Goal: Information Seeking & Learning: Find specific fact

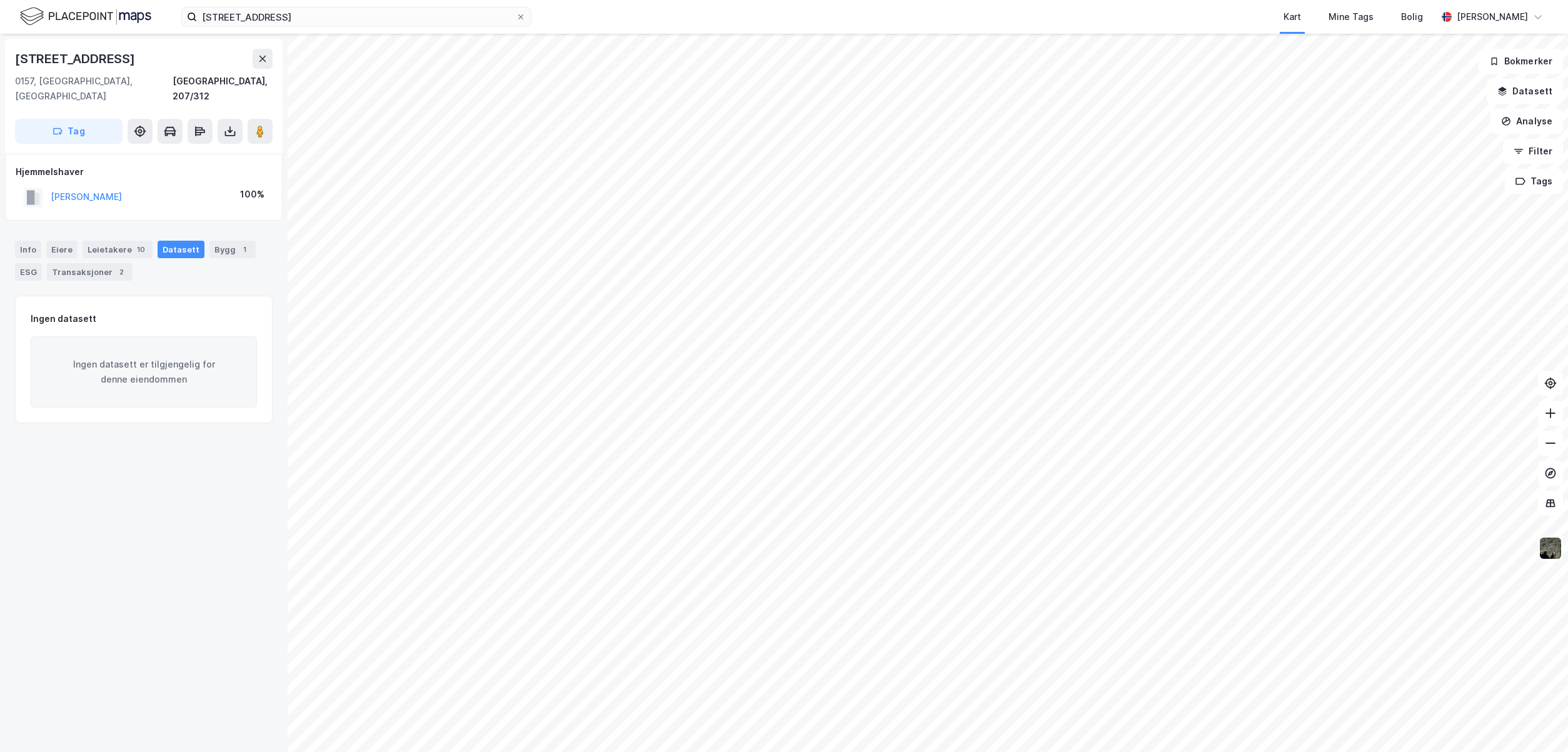
click at [128, 19] on img at bounding box center [85, 17] width 131 height 22
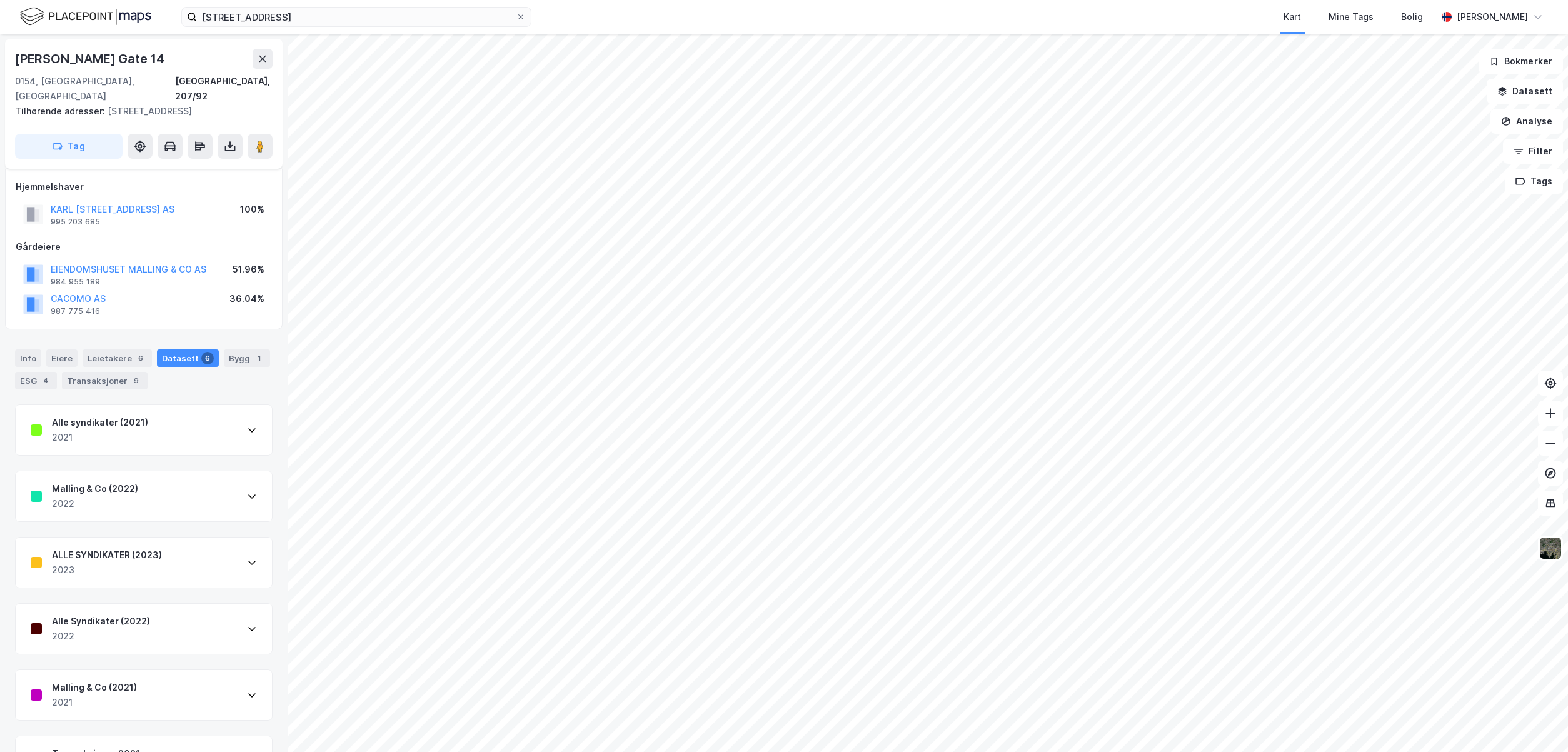
scroll to position [35, 0]
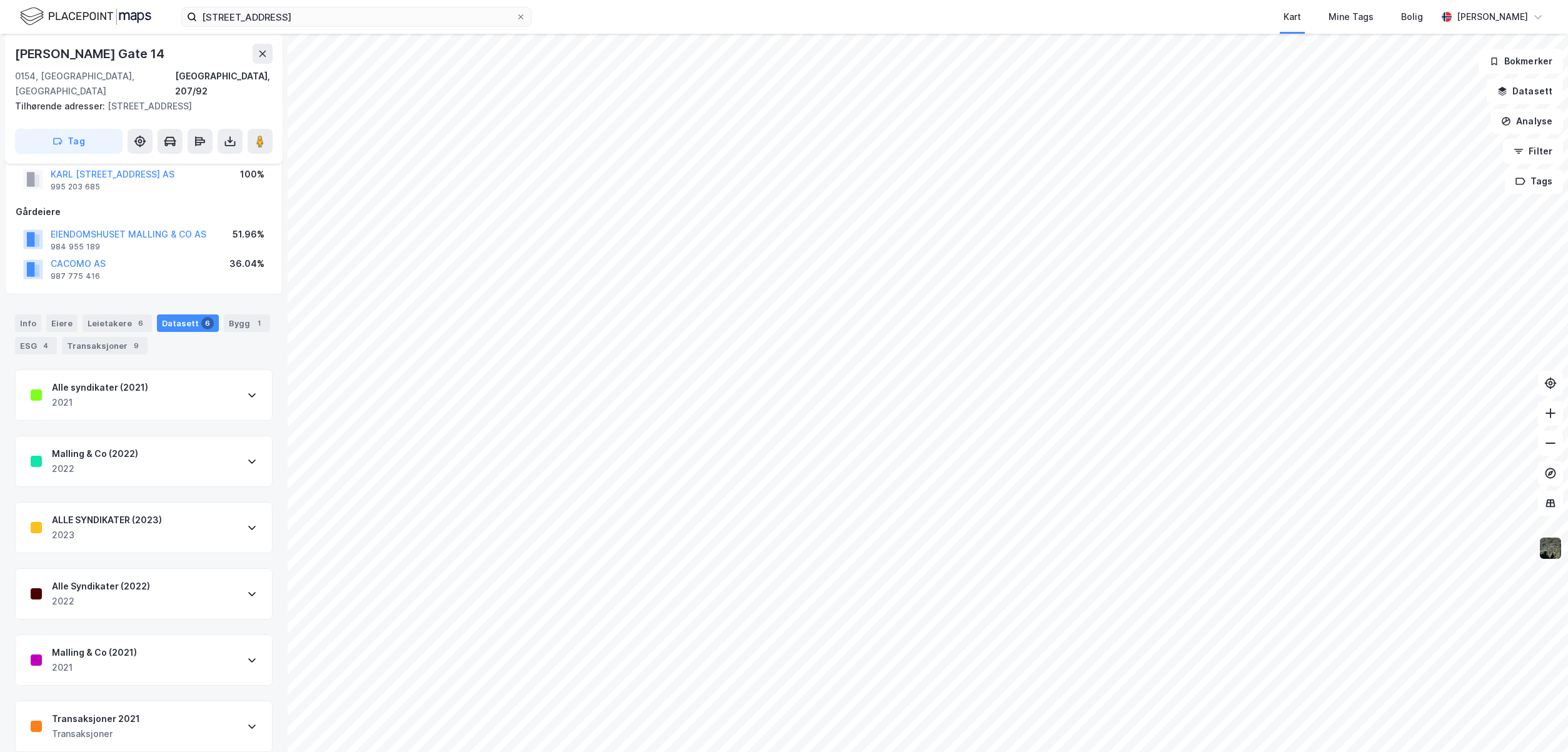
click at [153, 701] on div "Transaksjoner 2021 Transaksjoner" at bounding box center [143, 726] width 256 height 50
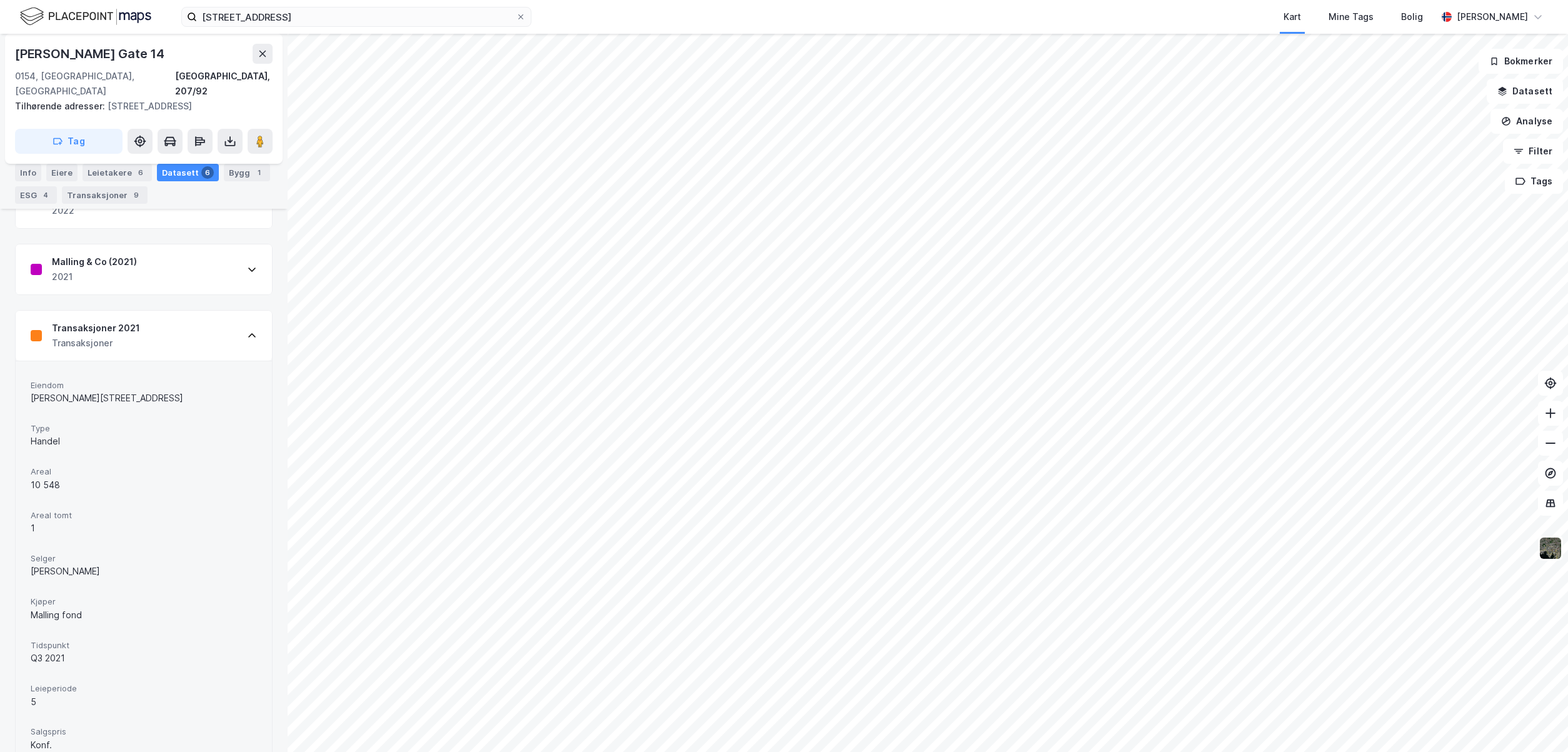
scroll to position [540, 0]
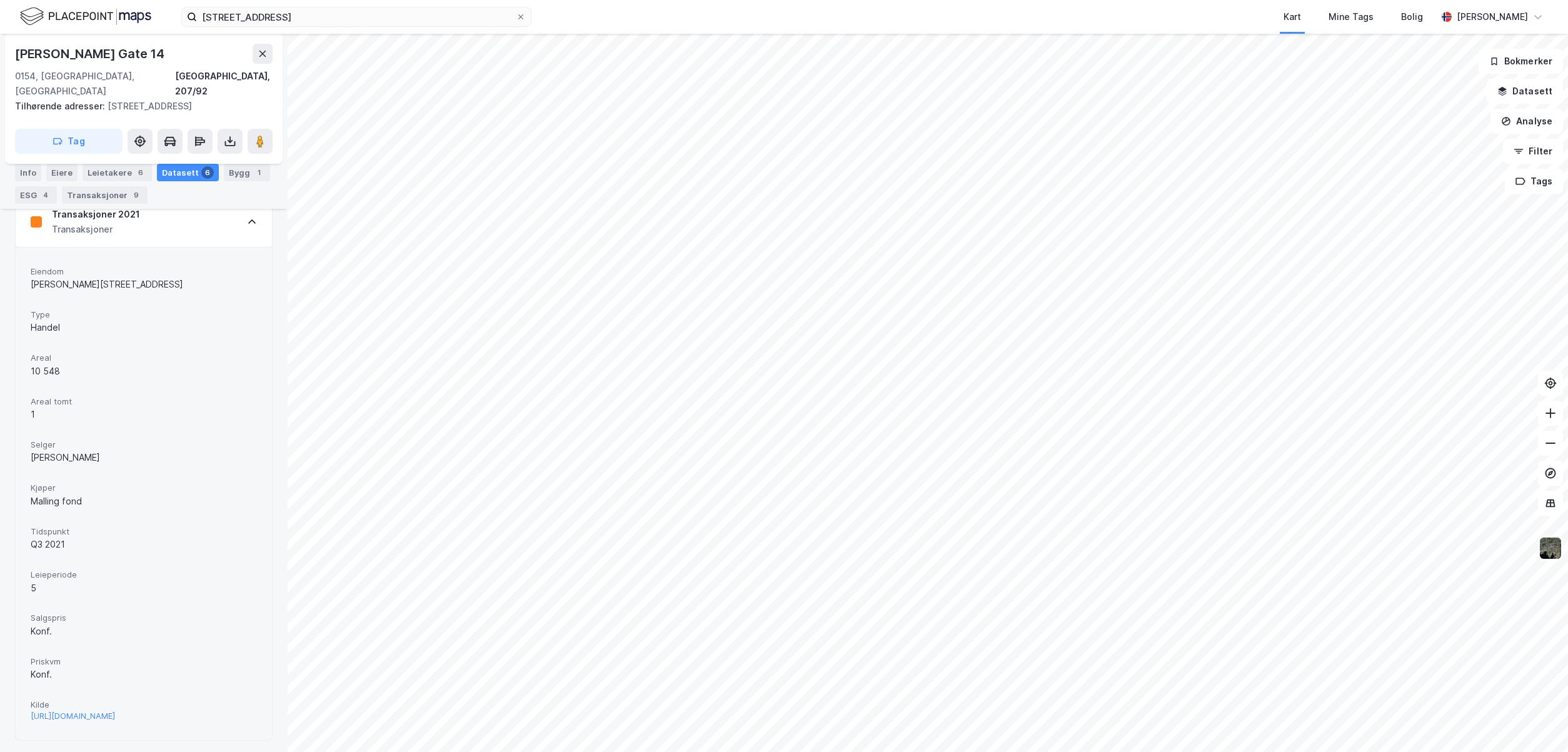
drag, startPoint x: 147, startPoint y: 713, endPoint x: 27, endPoint y: 693, distance: 121.7
click at [28, 693] on div "Eiendom Karl Johans gate 14 Type Handel Areal 10 548 Areal tomt 1 Selger AVA Ei…" at bounding box center [143, 493] width 256 height 493
drag, startPoint x: 28, startPoint y: 704, endPoint x: 180, endPoint y: 720, distance: 152.8
click at [180, 720] on div "Eiendom Karl Johans gate 14 Type Handel Areal 10 548 Areal tomt 1 Selger AVA Ei…" at bounding box center [143, 493] width 256 height 493
click at [123, 583] on div "Leieperiode 5" at bounding box center [143, 582] width 226 height 33
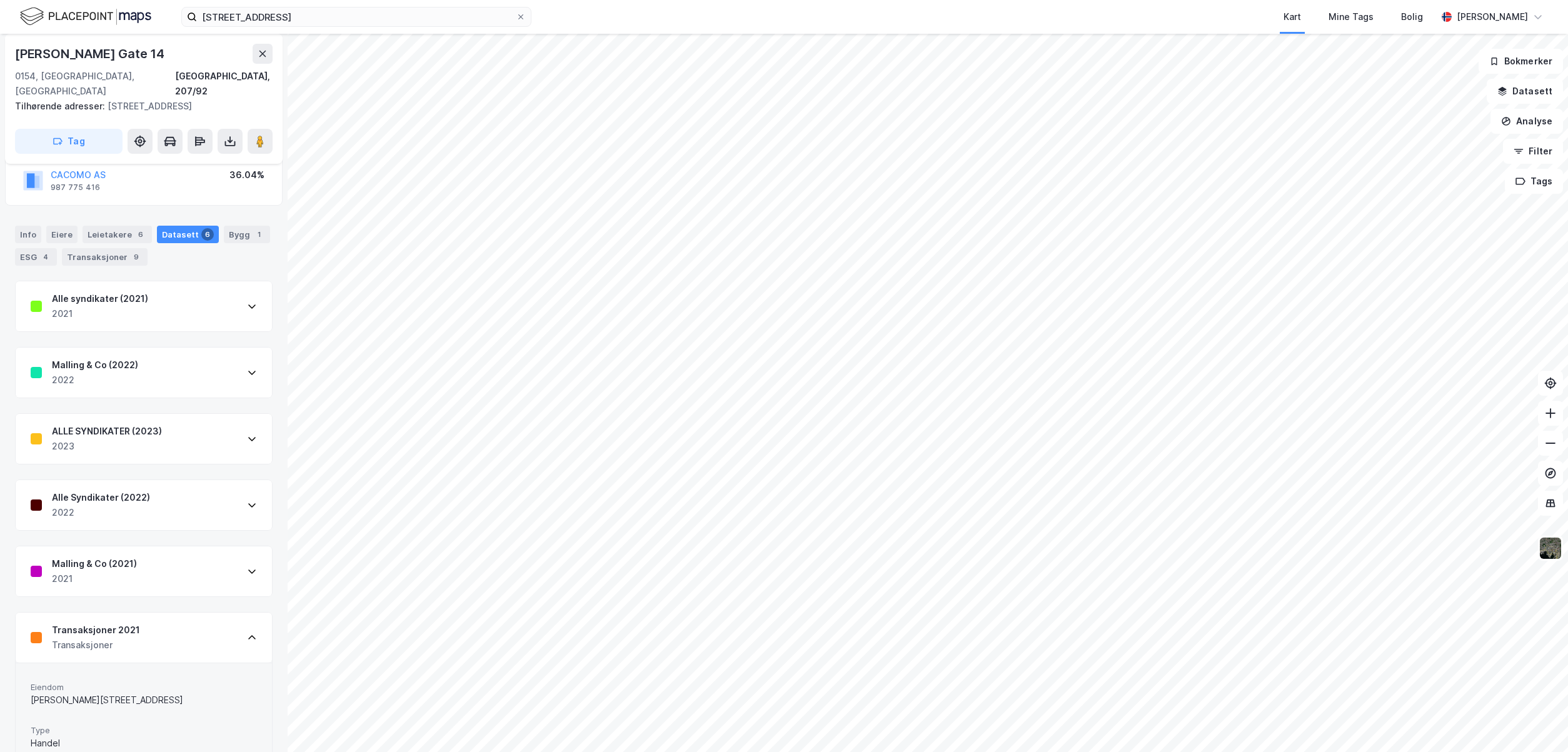
scroll to position [102, 0]
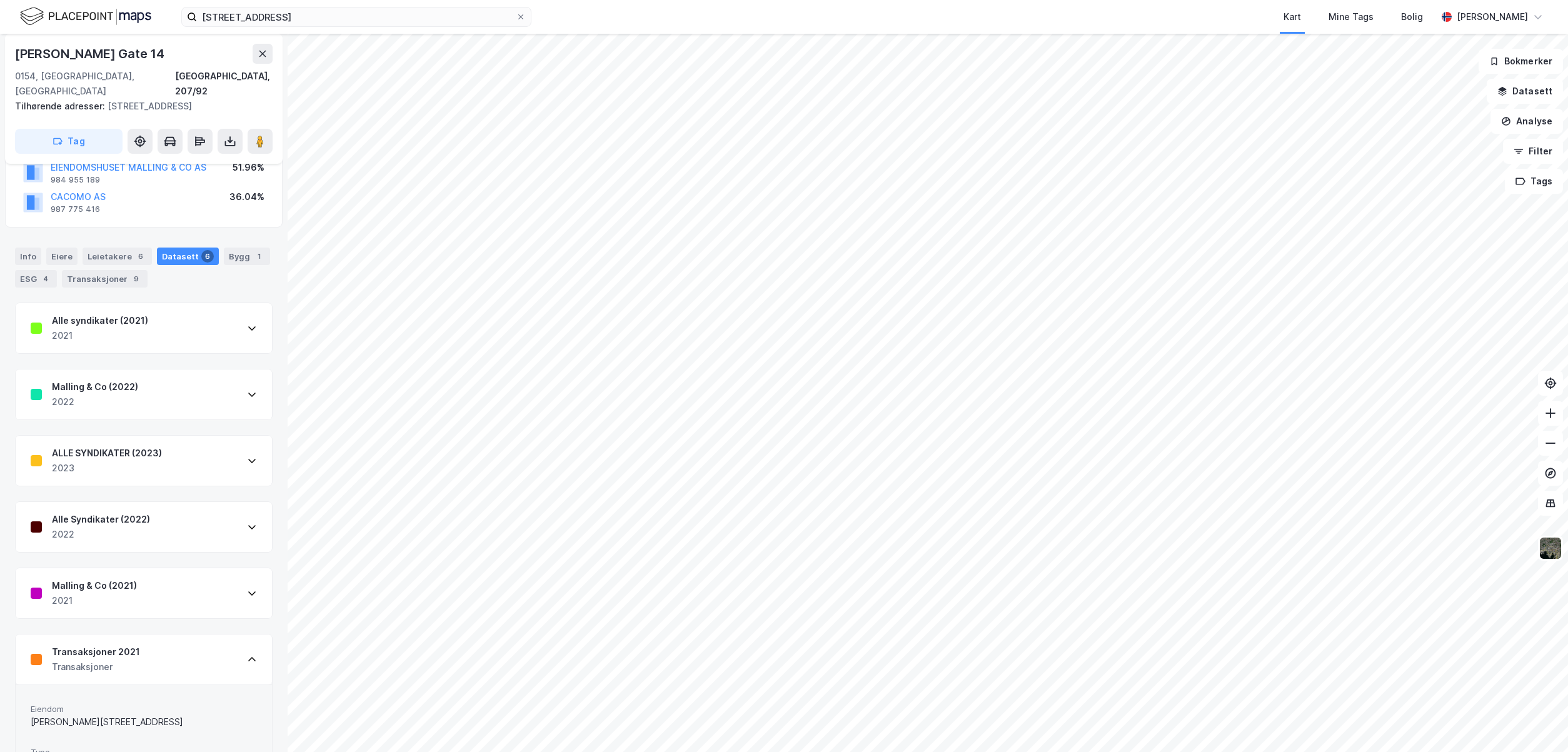
click at [247, 389] on icon at bounding box center [251, 394] width 10 height 10
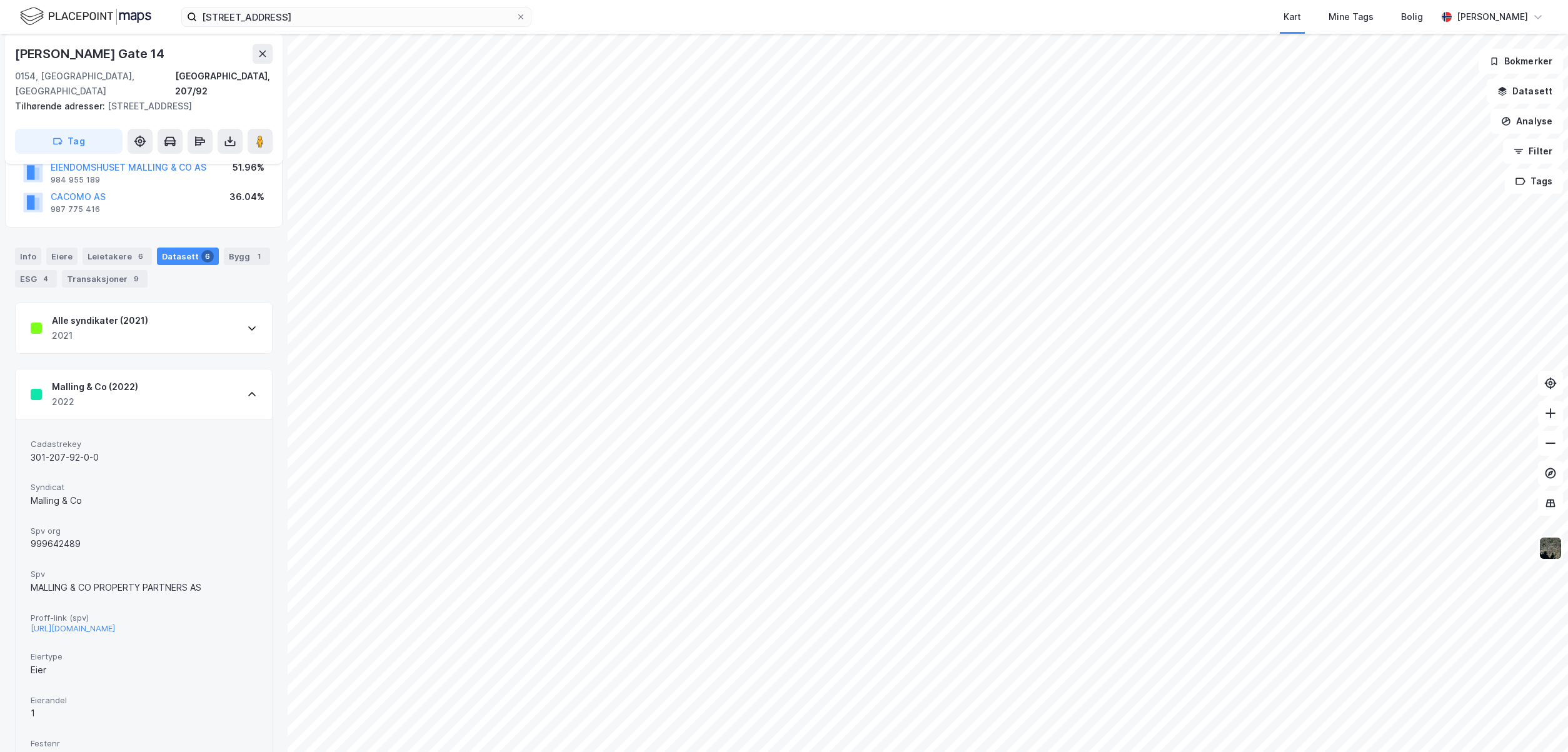
click at [247, 323] on icon at bounding box center [251, 328] width 10 height 10
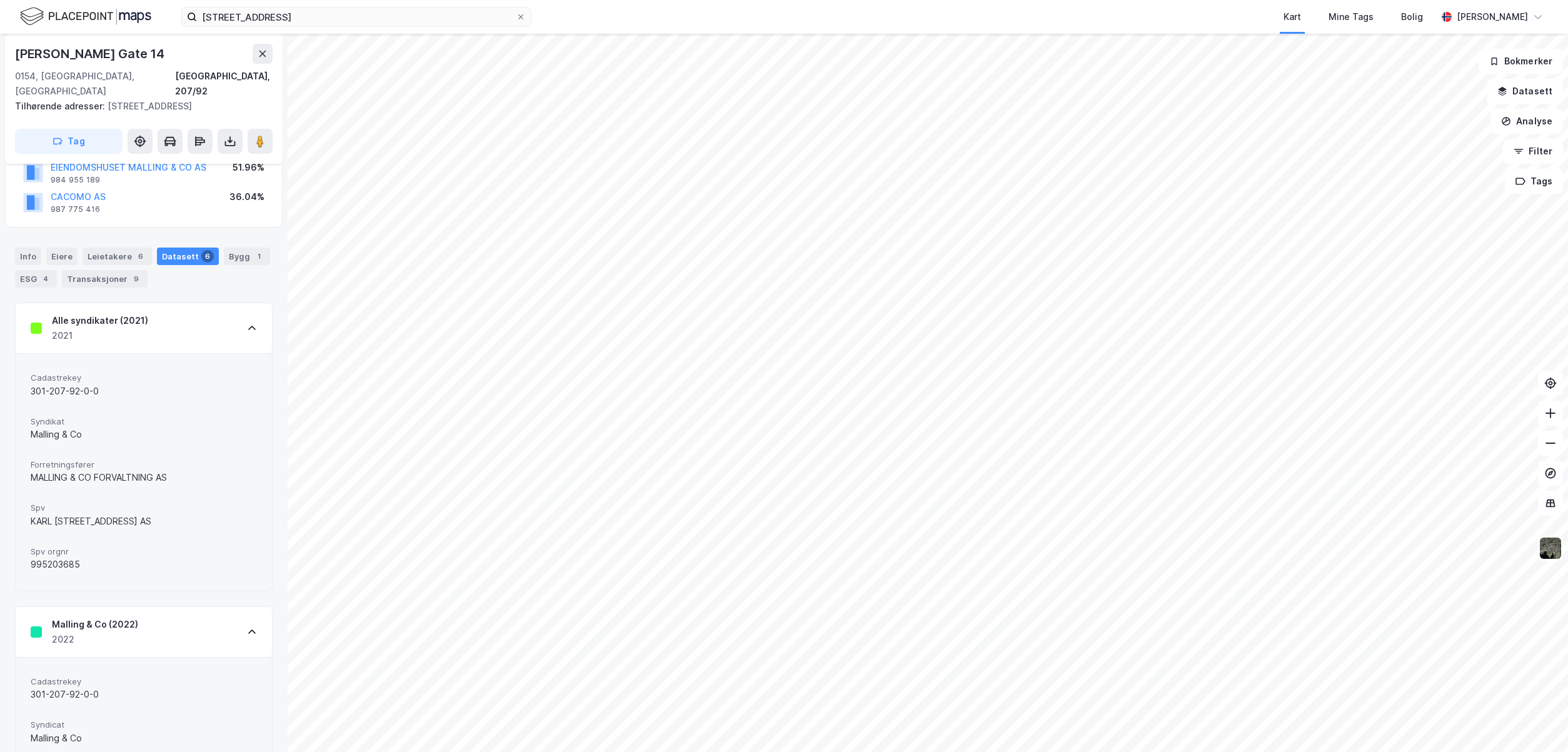
click at [243, 323] on div "Alle syndikater (2021) 2021" at bounding box center [143, 328] width 256 height 50
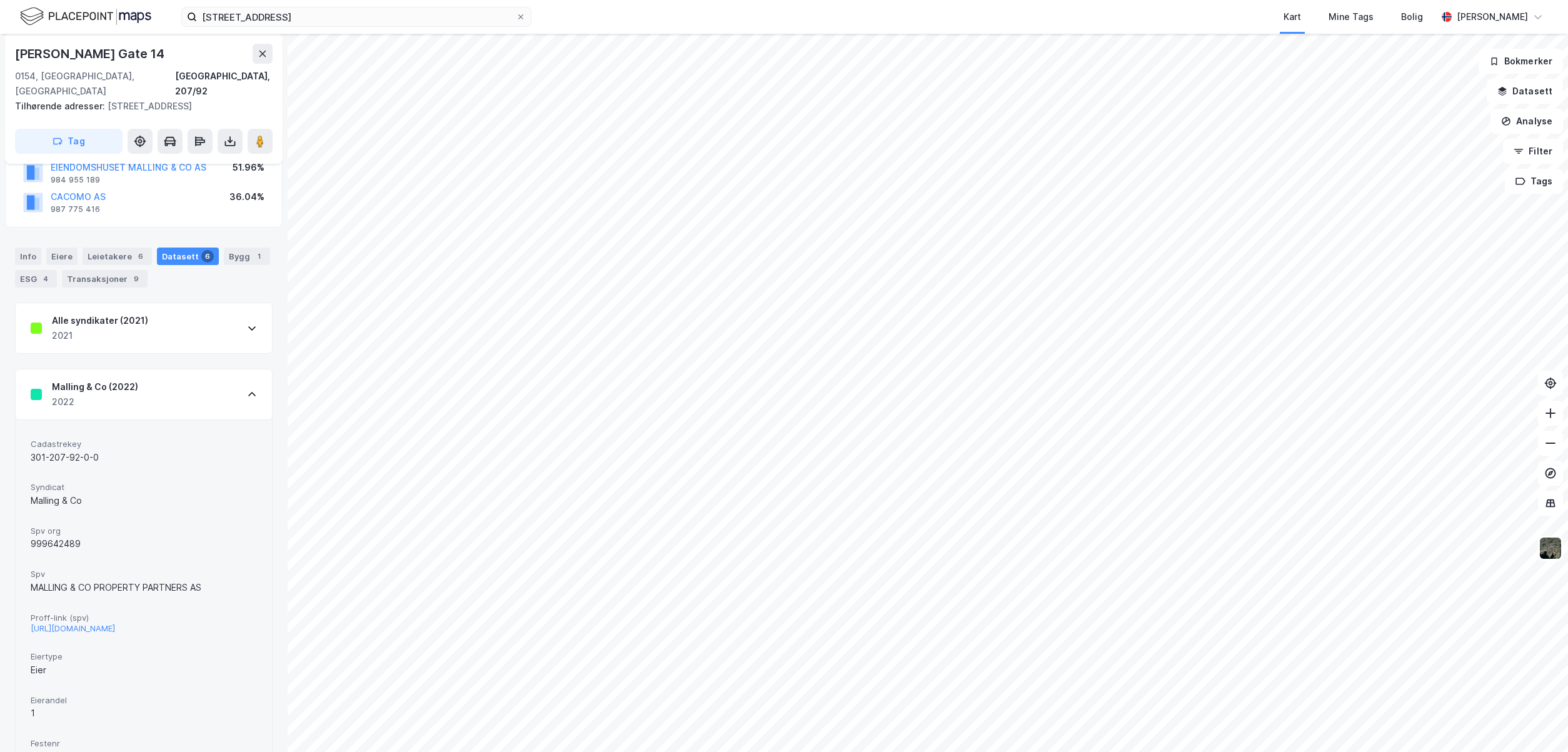
click at [251, 381] on div "Malling & Co (2022) 2022" at bounding box center [143, 394] width 256 height 50
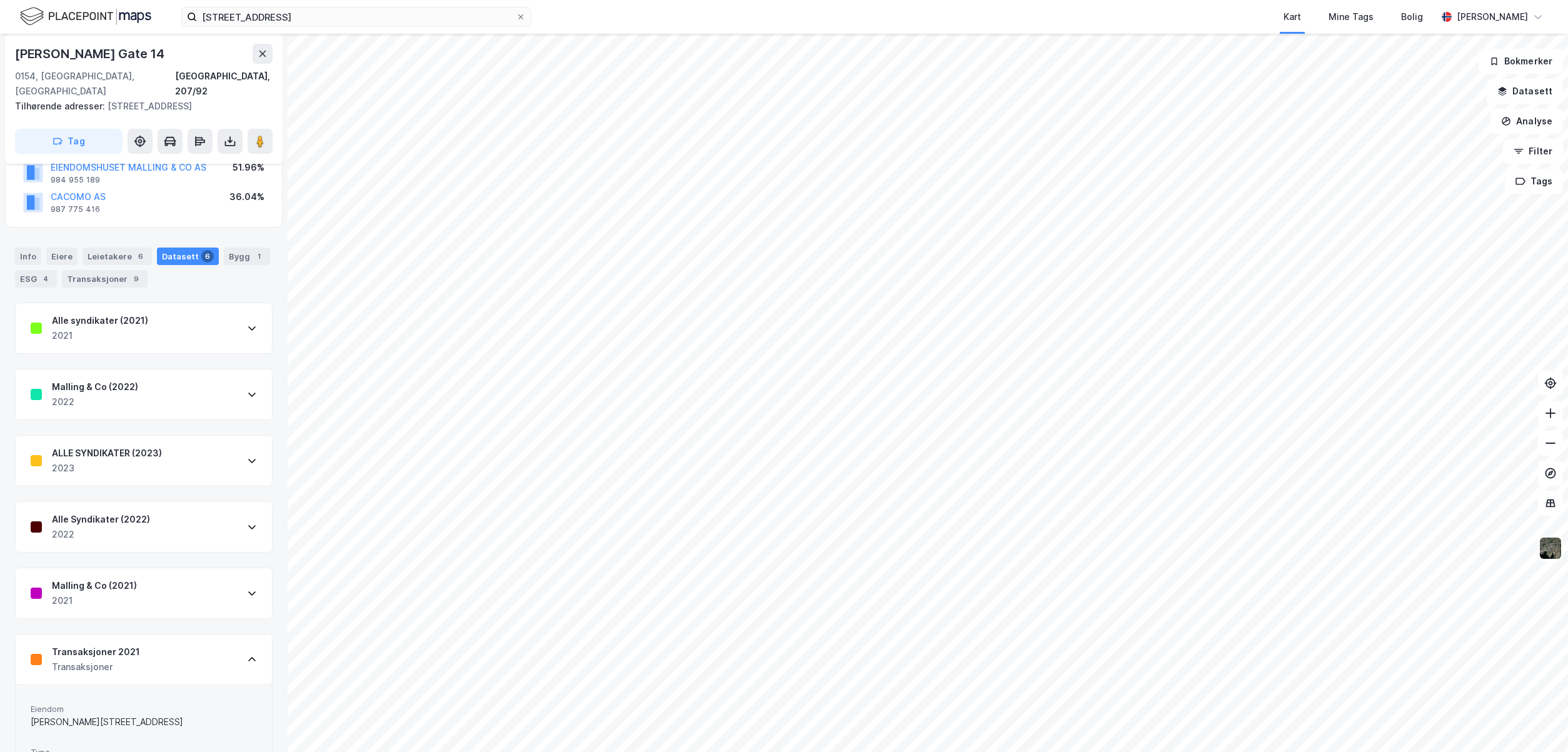
click at [247, 456] on icon at bounding box center [251, 460] width 10 height 10
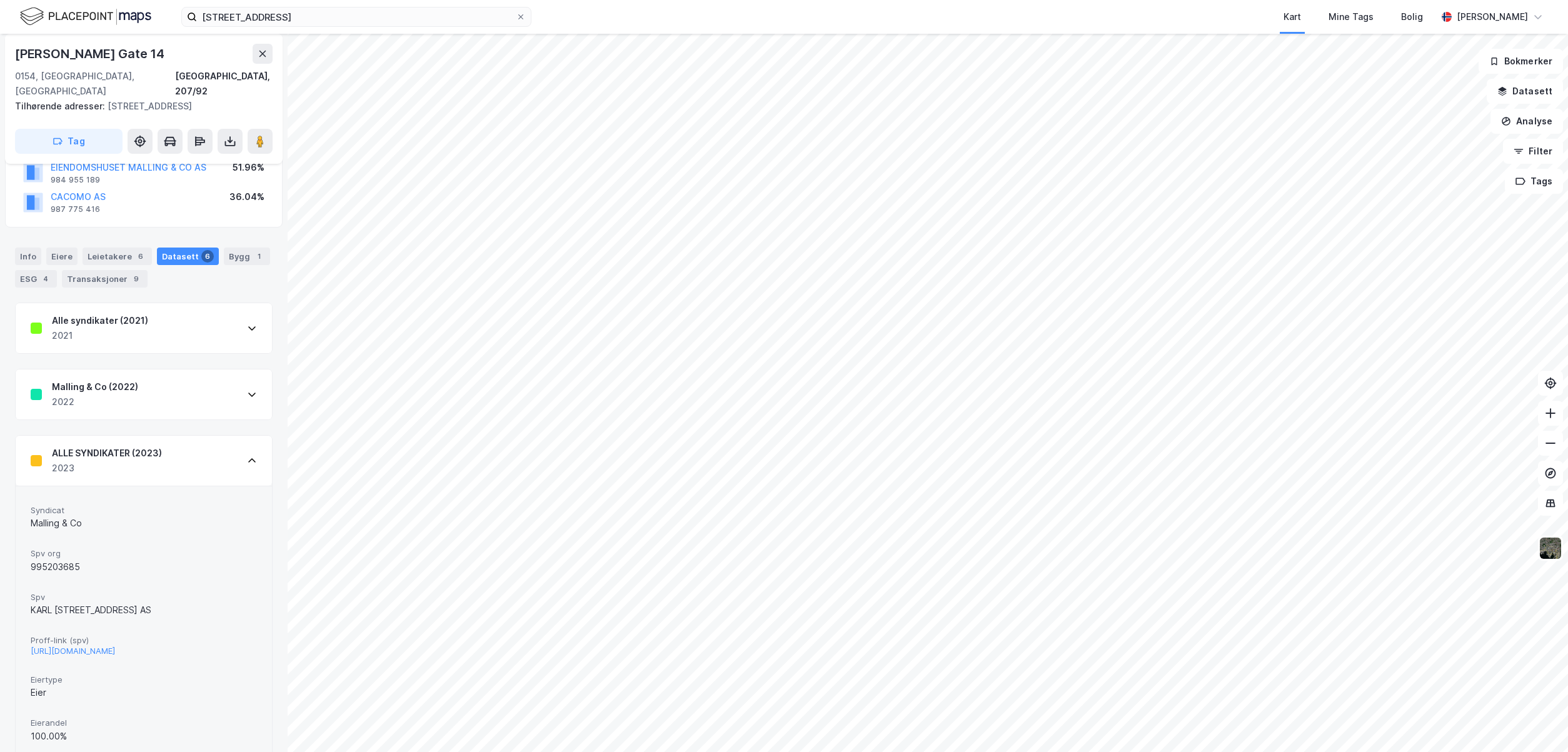
click at [236, 460] on div "ALLE SYNDIKATER (2023) 2023" at bounding box center [143, 460] width 256 height 50
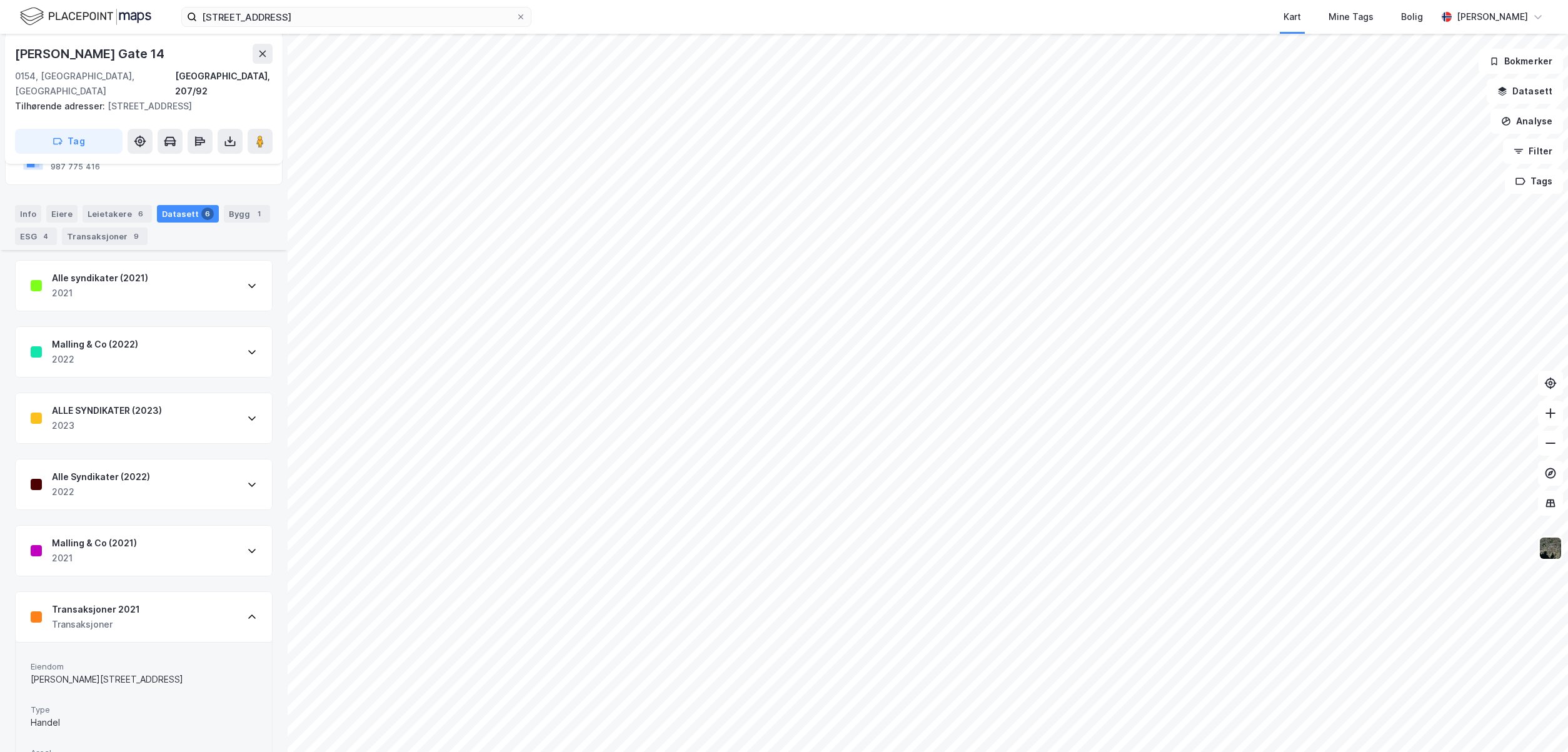
scroll to position [227, 0]
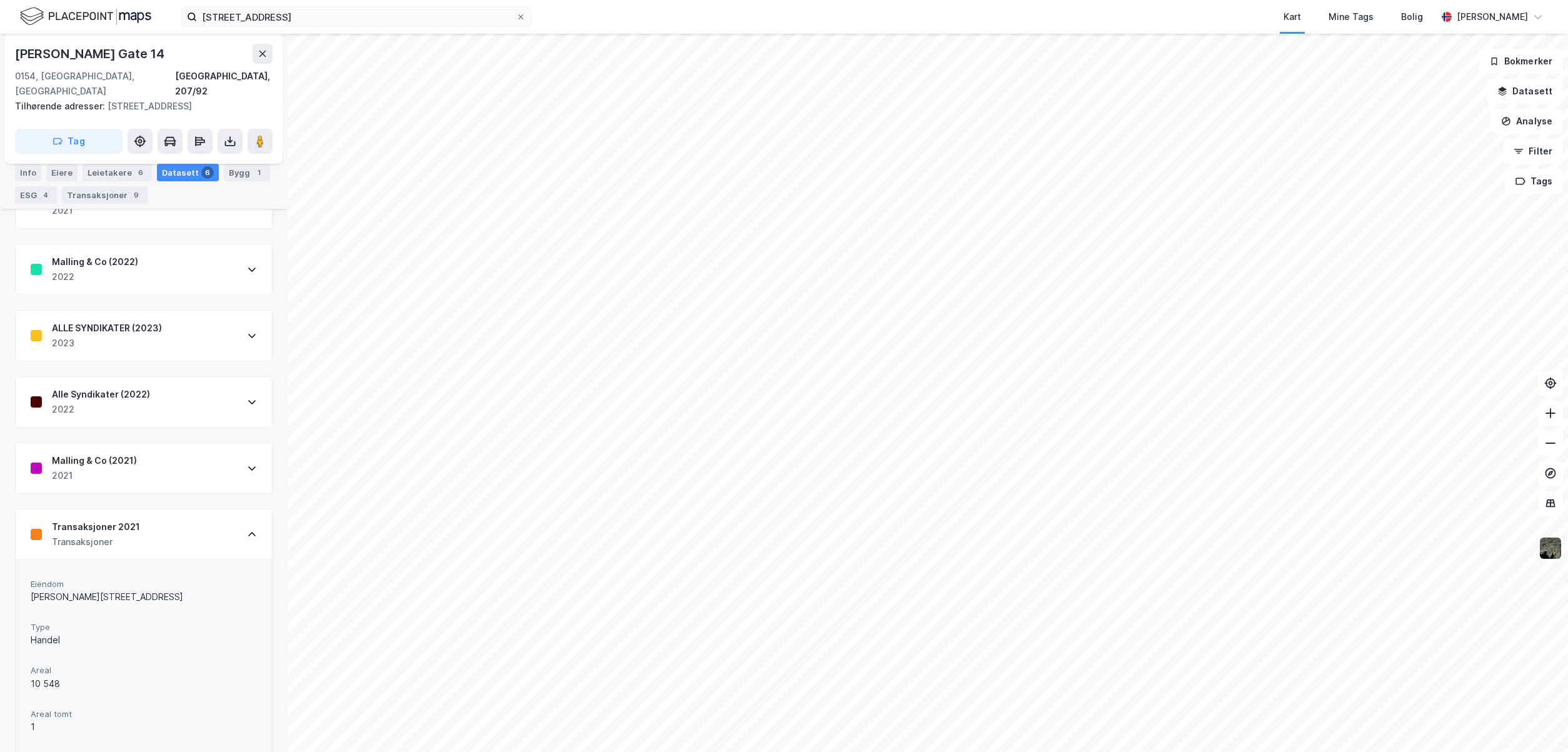
click at [237, 402] on div "Alle Syndikater (2022) 2022" at bounding box center [143, 401] width 256 height 50
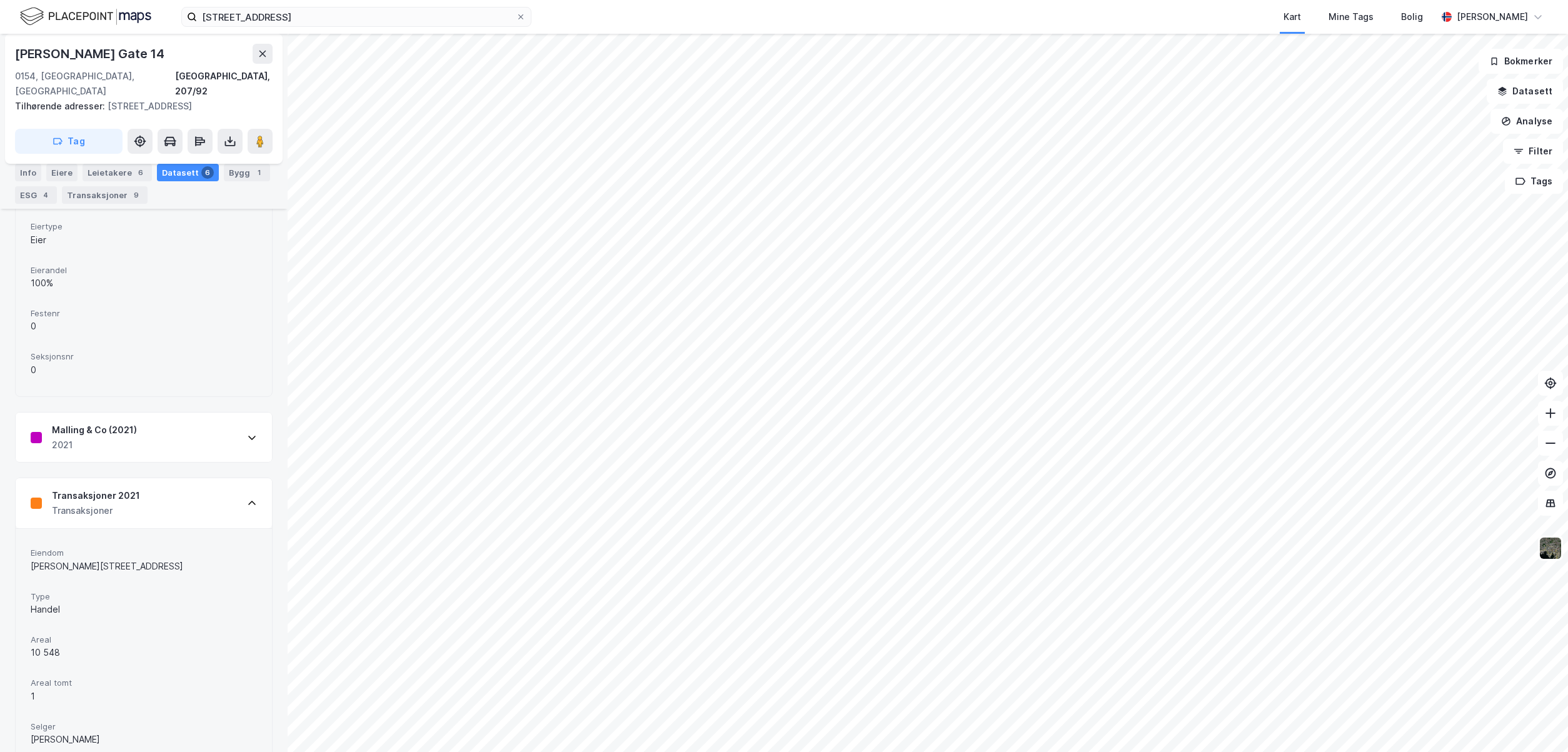
click at [247, 432] on icon at bounding box center [251, 437] width 10 height 10
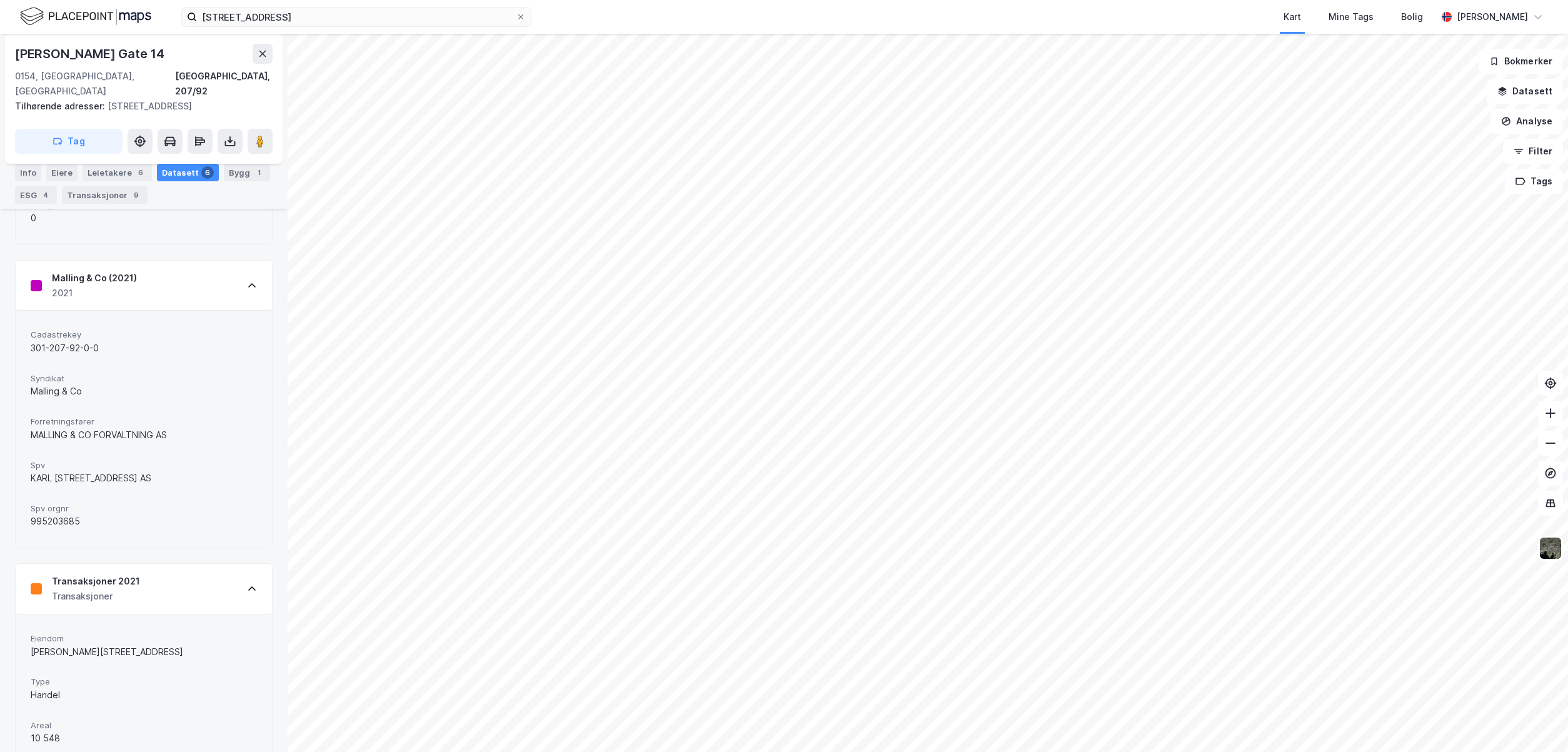
scroll to position [977, 0]
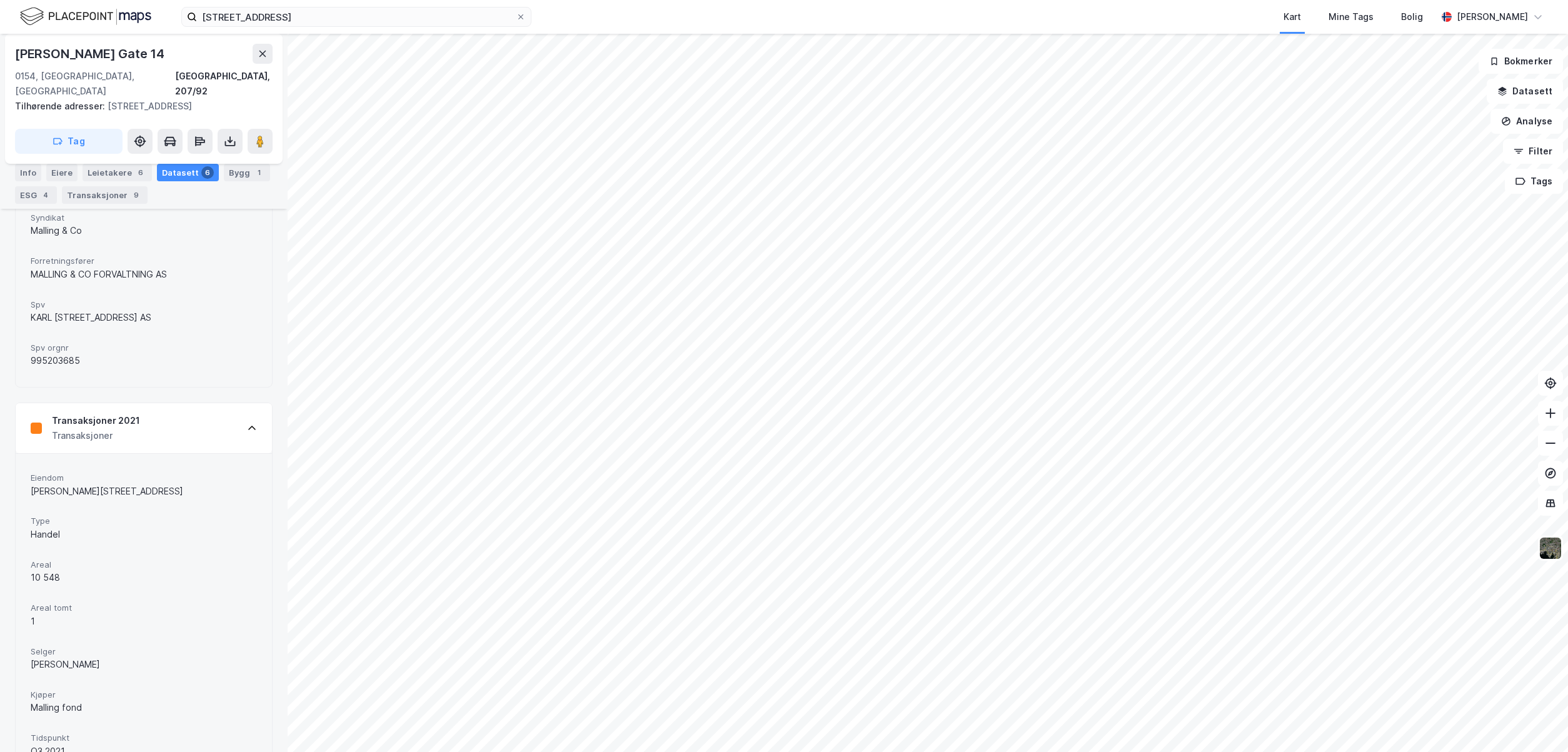
click at [225, 453] on div "Eiendom Karl Johans gate 14 Type Handel Areal 10 548 Areal tomt 1 Selger AVA Ei…" at bounding box center [143, 700] width 256 height 493
click at [227, 406] on div "Transaksjoner 2021 Transaksjoner" at bounding box center [143, 427] width 256 height 50
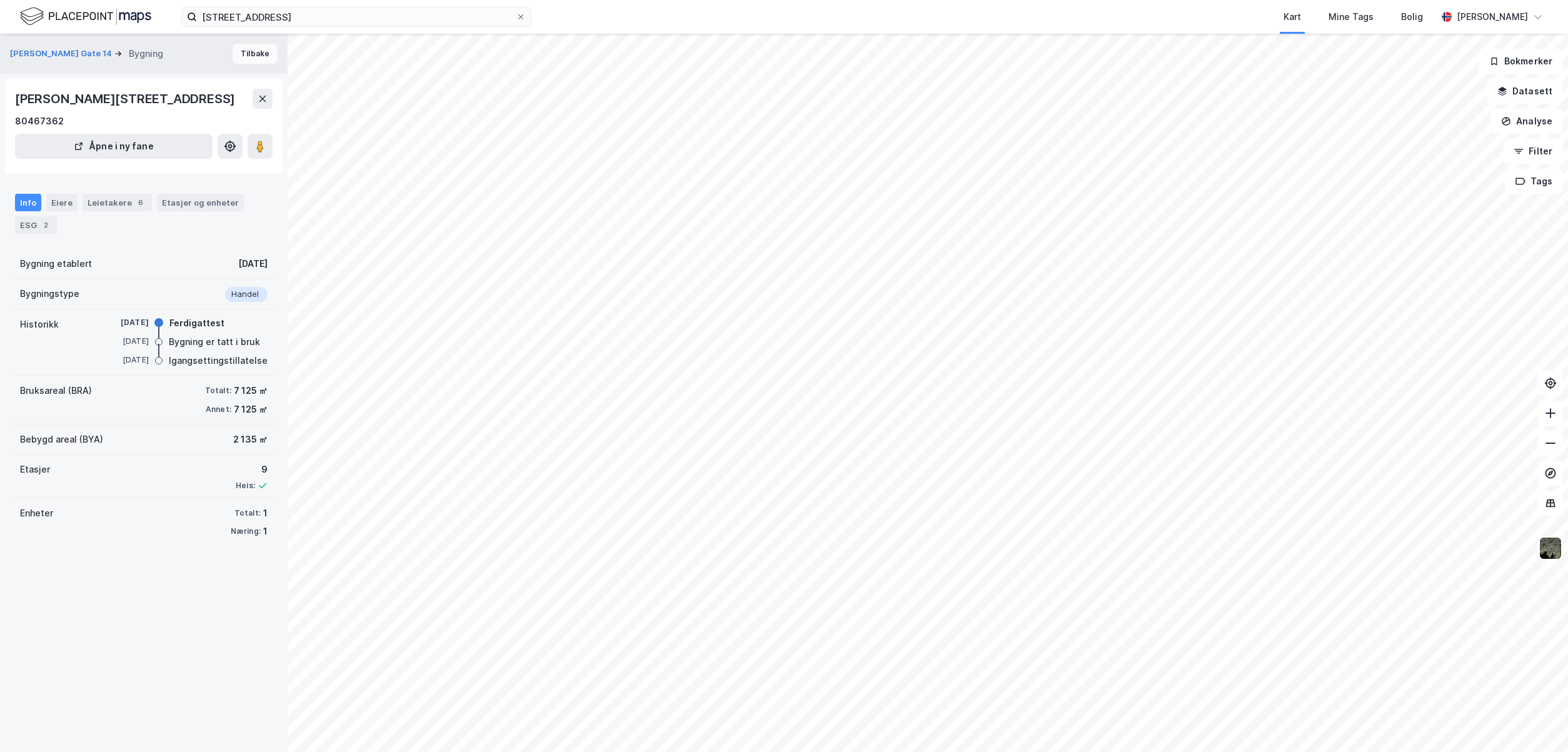
click at [256, 53] on button "Tilbake" at bounding box center [255, 54] width 45 height 20
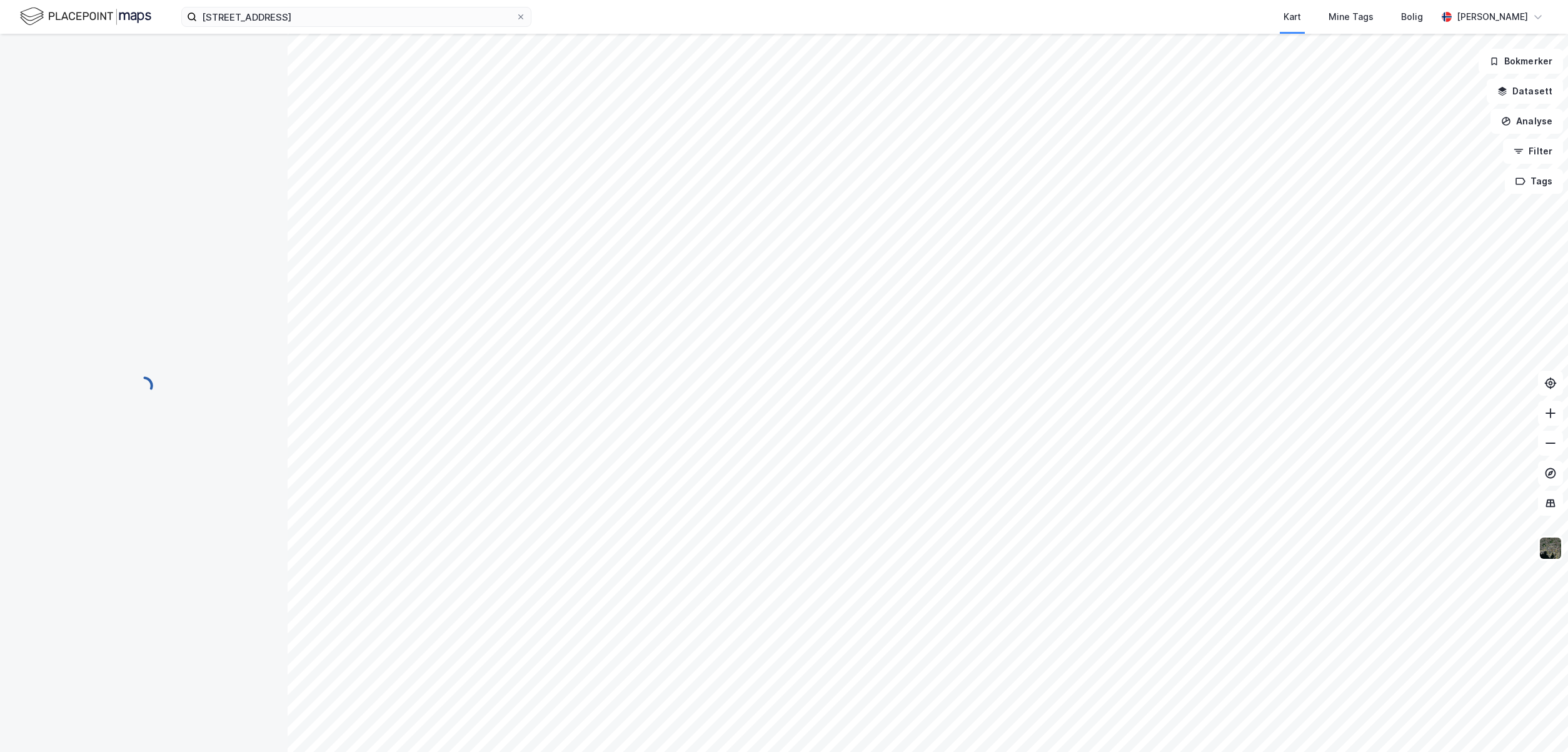
scroll to position [35, 0]
